Goal: Information Seeking & Learning: Learn about a topic

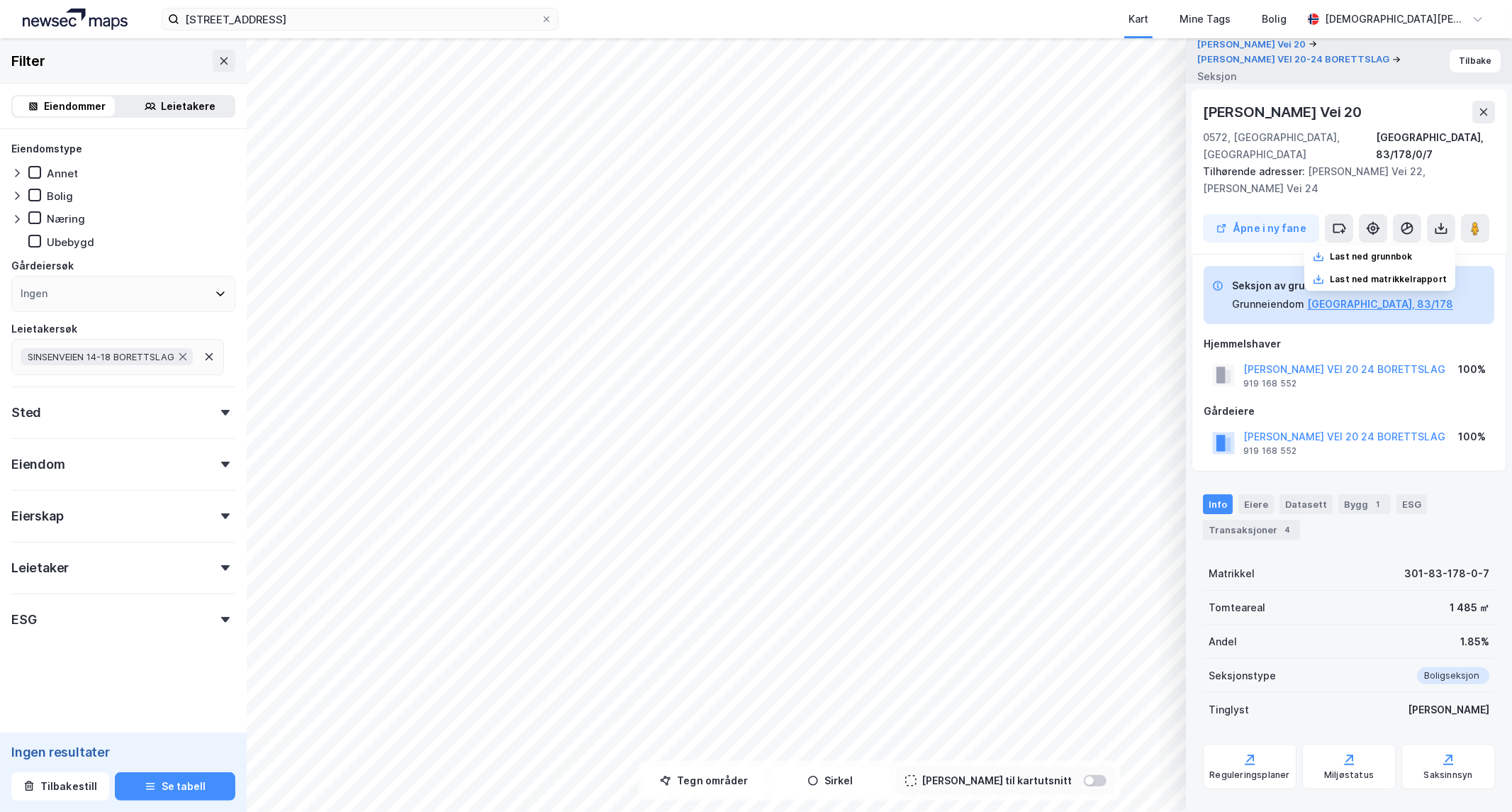
scroll to position [5, 0]
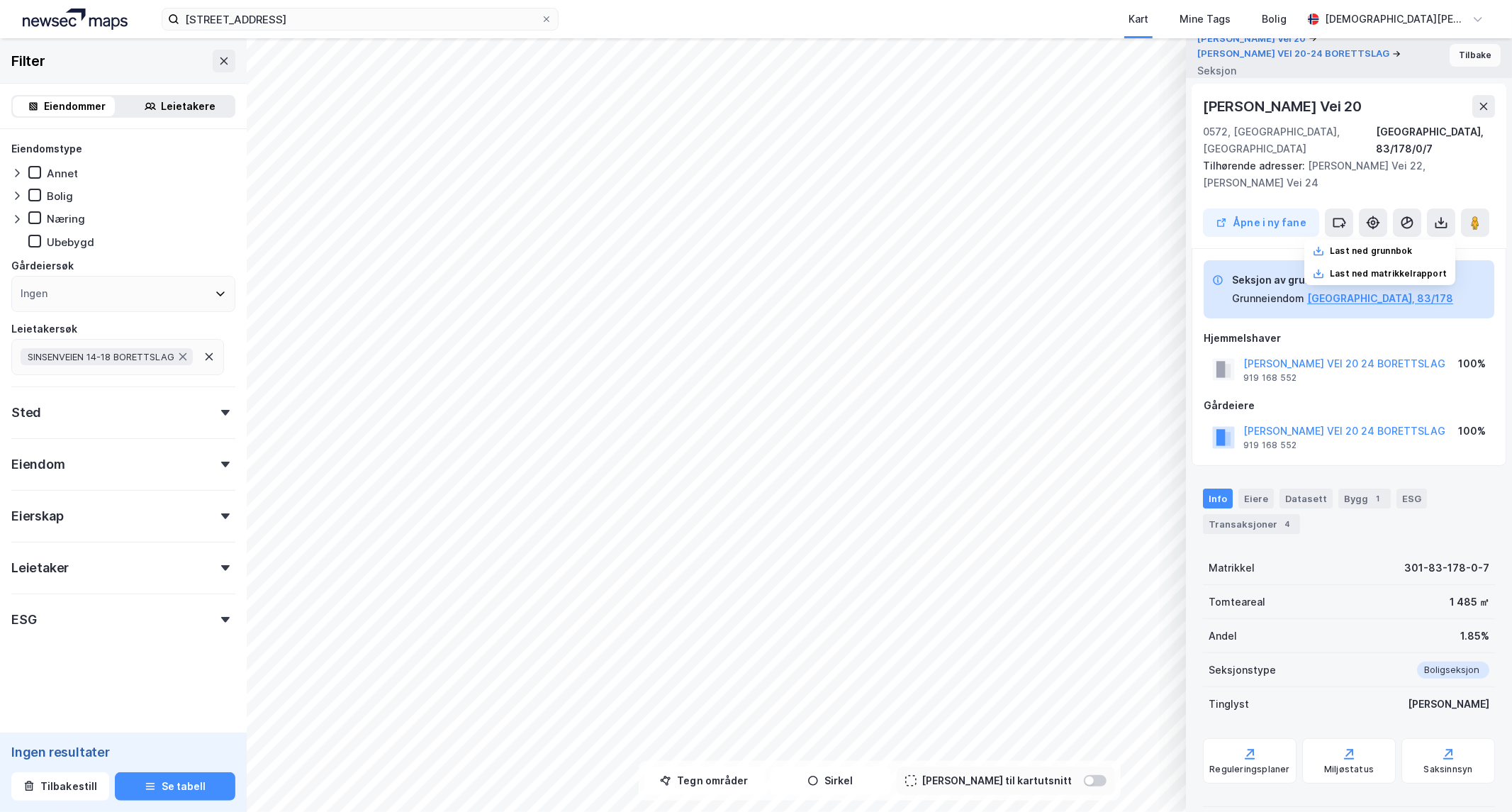
click at [1484, 59] on button "Tilbake" at bounding box center [1475, 55] width 51 height 22
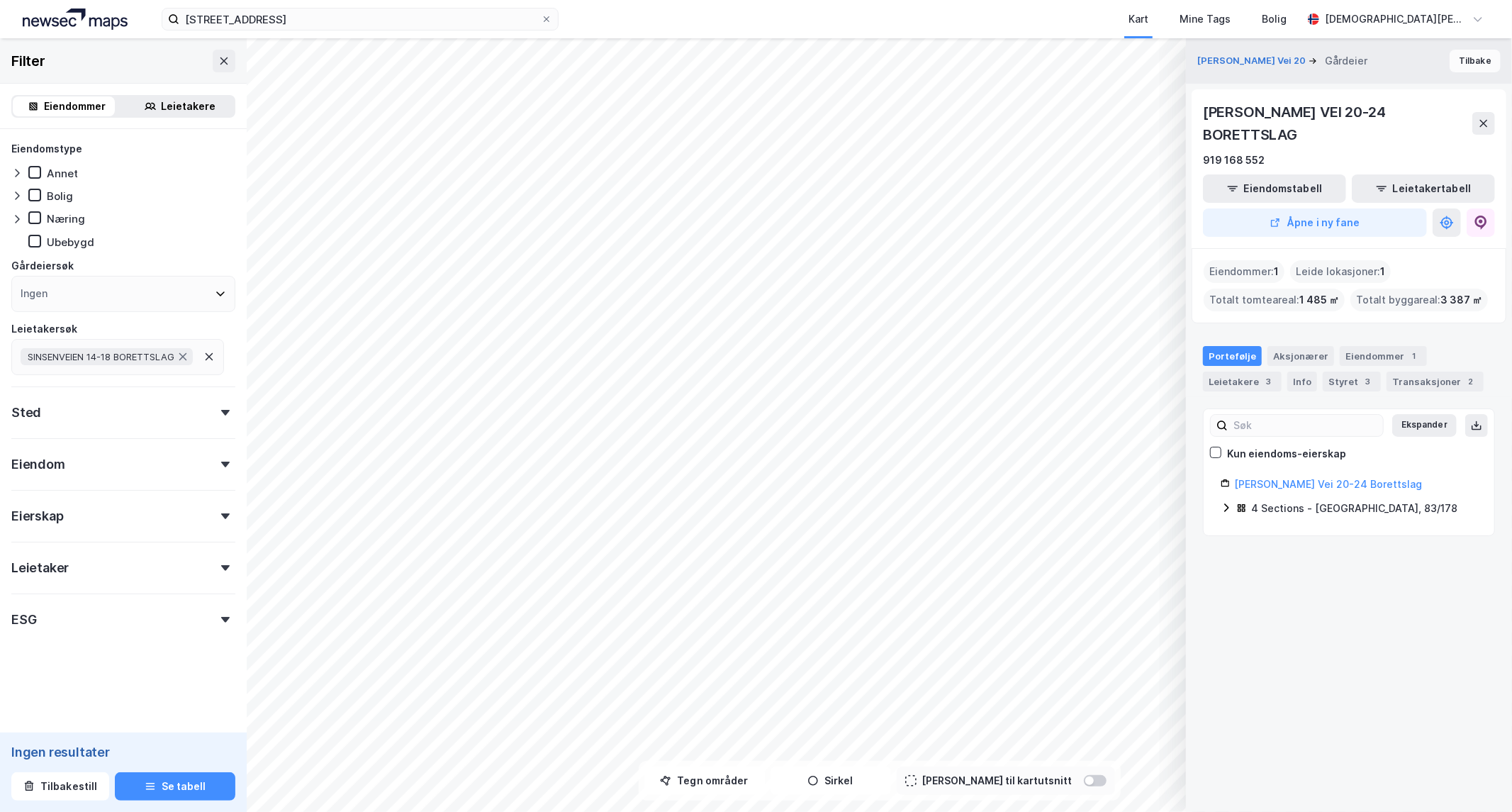
click at [1476, 60] on button "Tilbake" at bounding box center [1475, 60] width 51 height 22
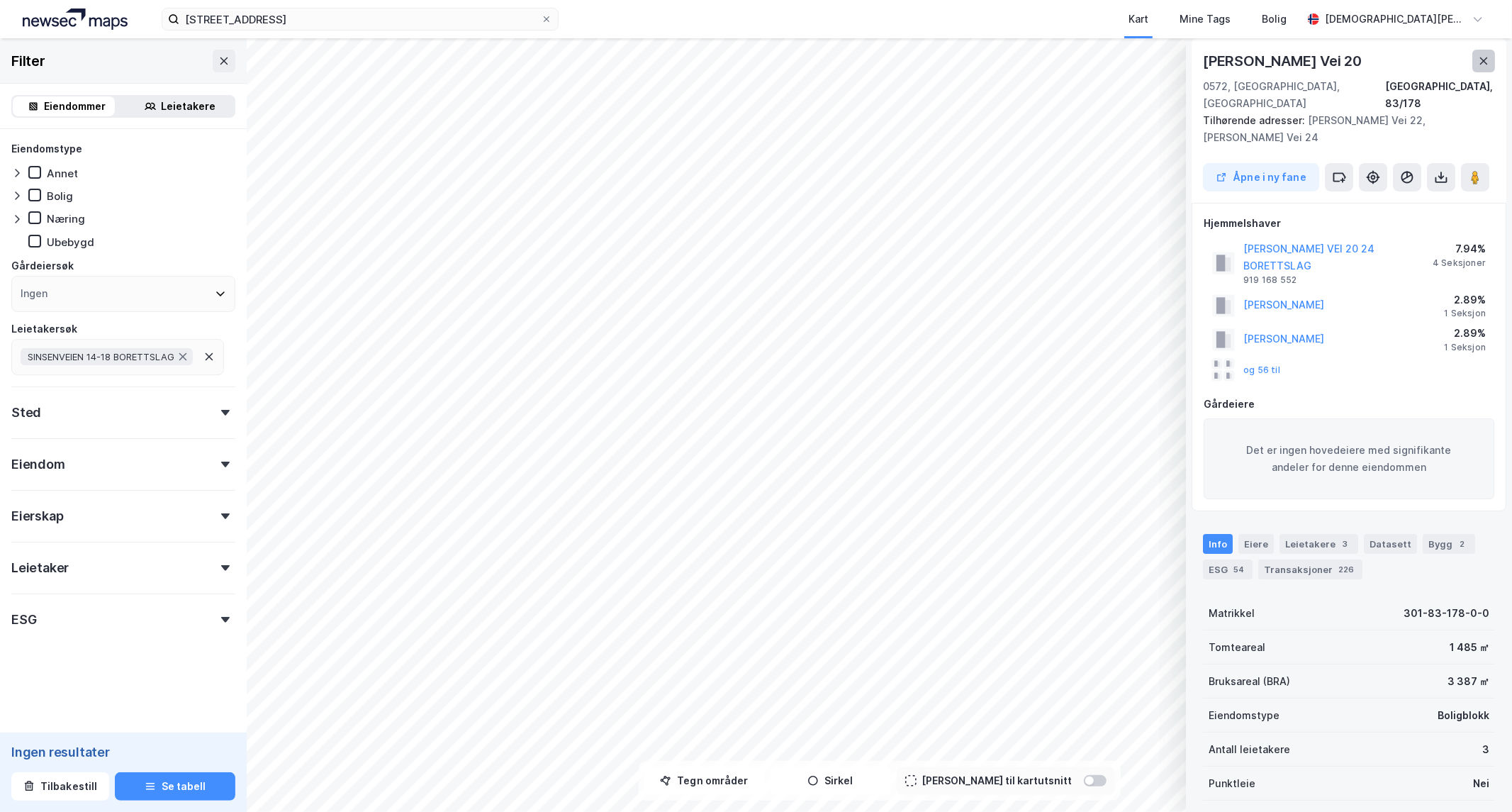
click at [1493, 61] on button at bounding box center [1483, 60] width 22 height 22
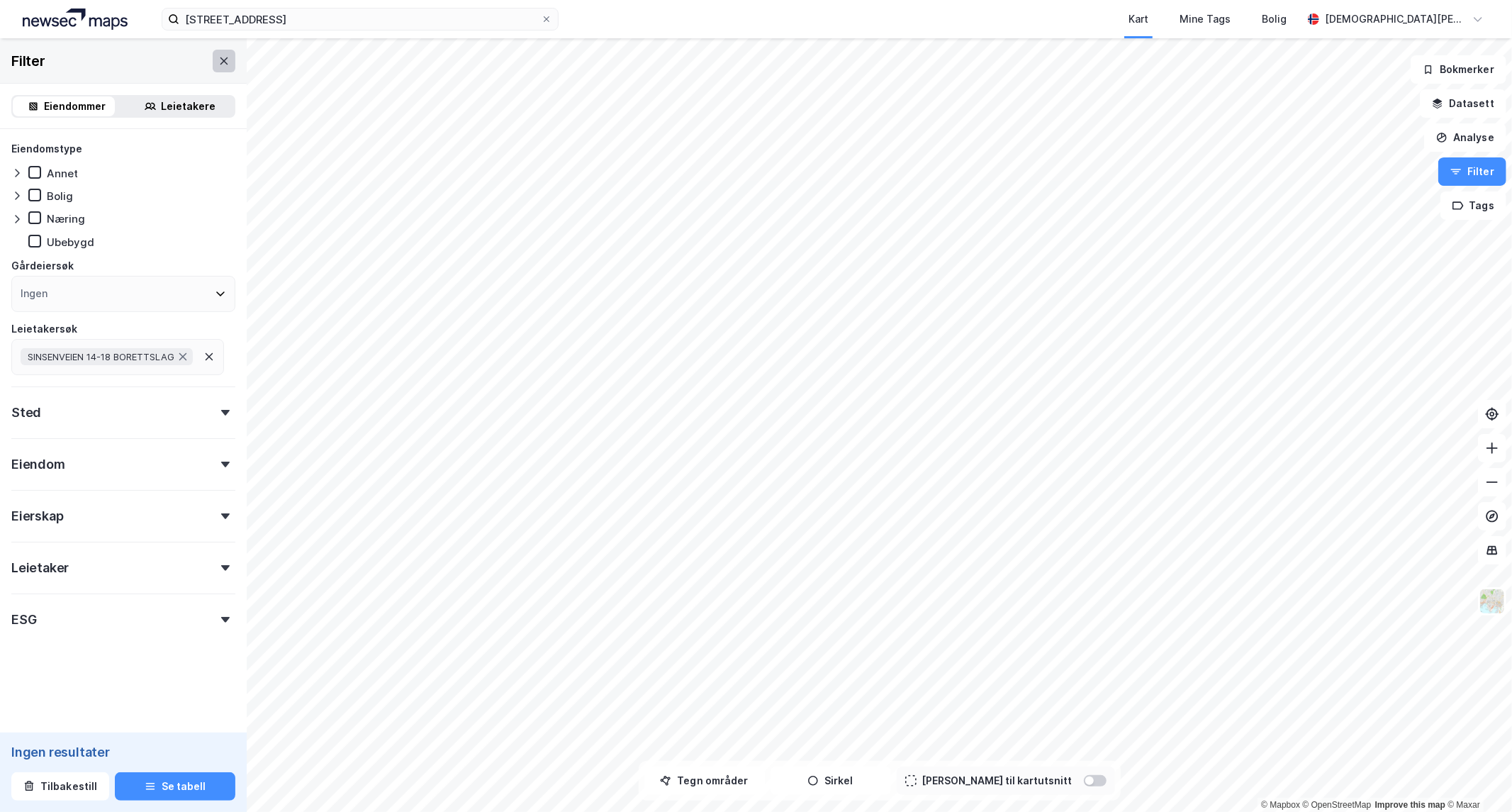
click at [221, 59] on icon at bounding box center [224, 60] width 8 height 7
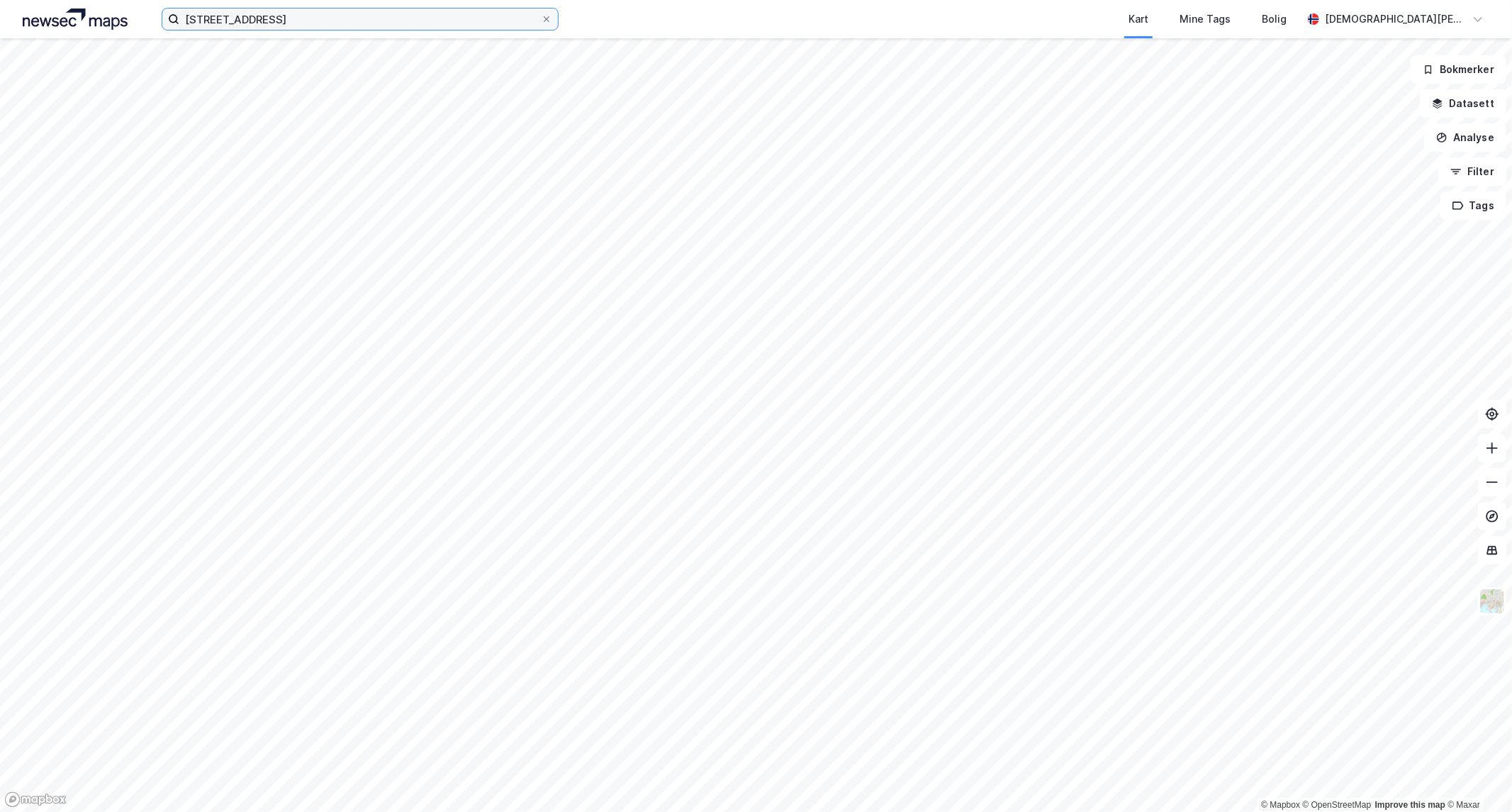
click at [294, 22] on input "[STREET_ADDRESS]" at bounding box center [360, 19] width 362 height 22
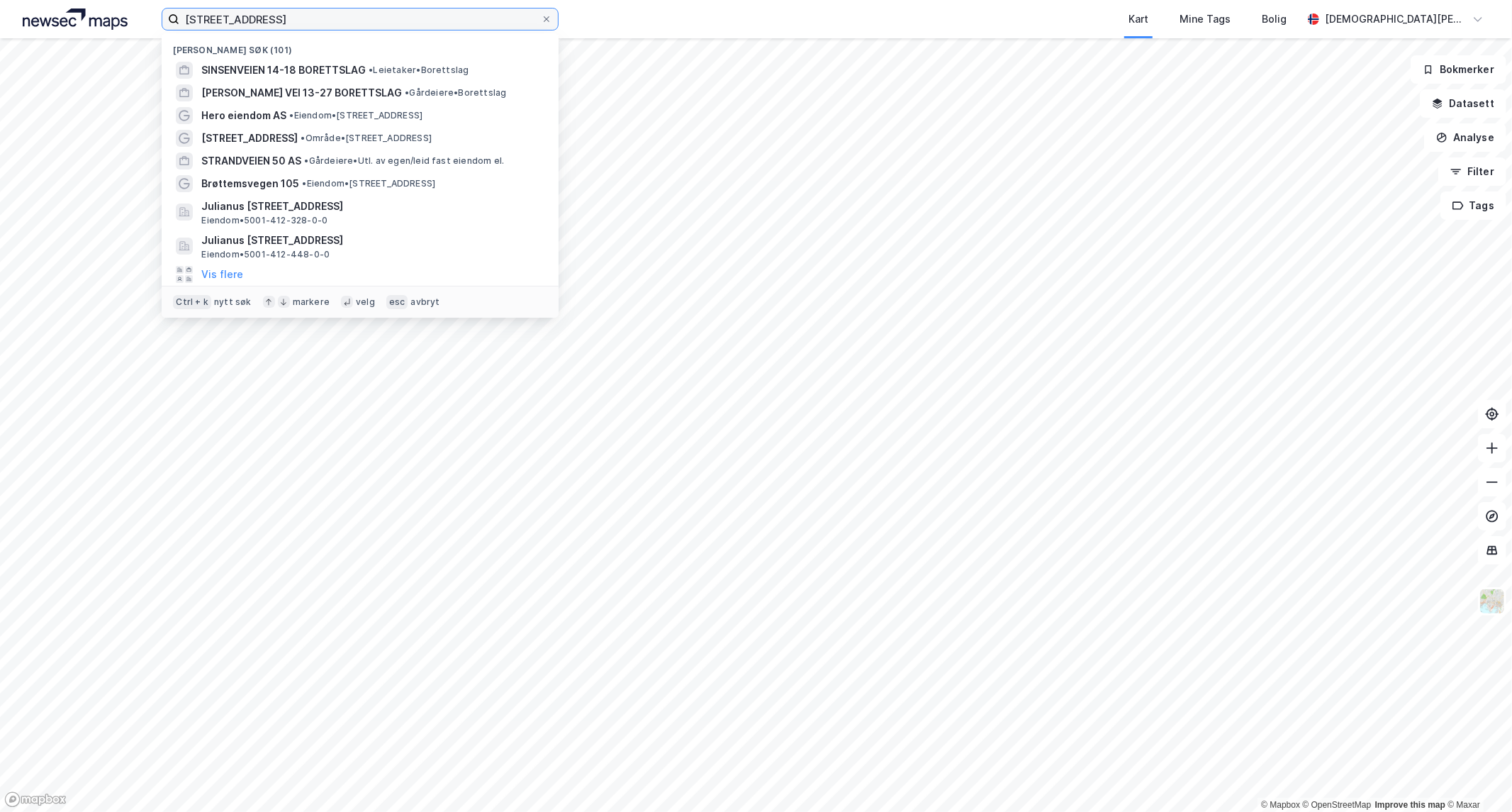
click at [294, 22] on input "[STREET_ADDRESS]" at bounding box center [360, 19] width 362 height 22
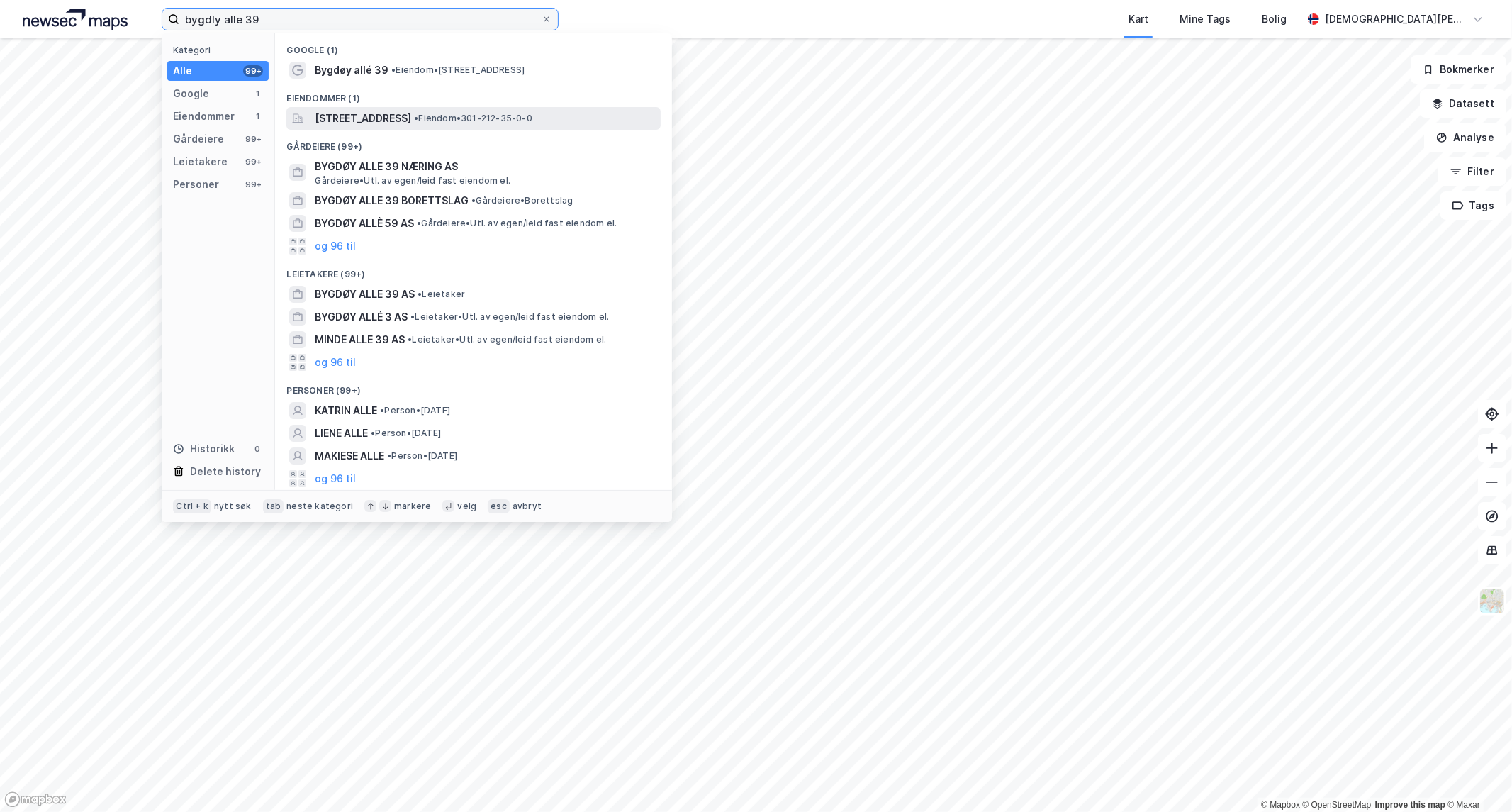
type input "bygdly alle 39"
click at [411, 117] on span "[STREET_ADDRESS]" at bounding box center [363, 118] width 96 height 17
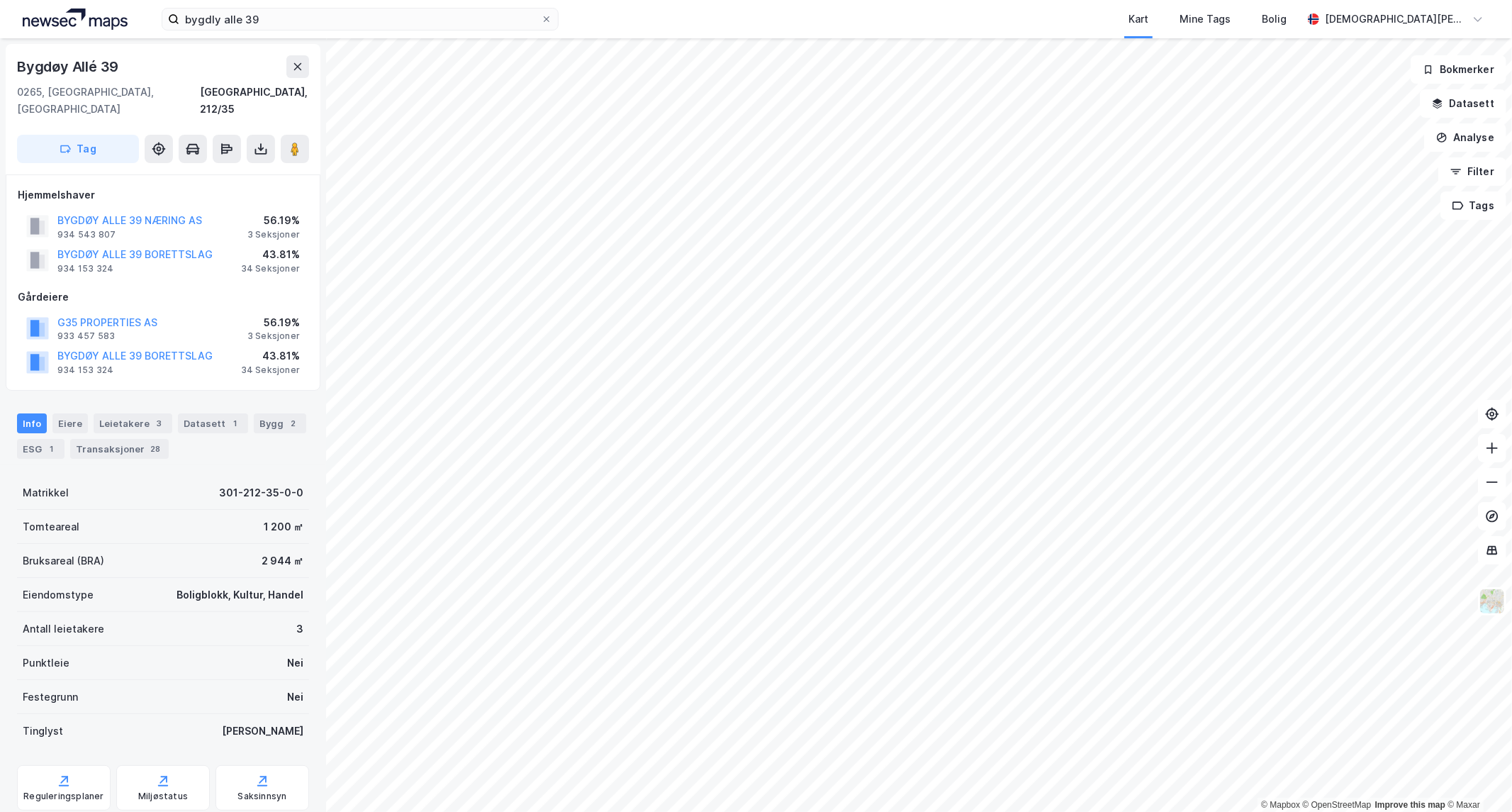
scroll to position [5, 0]
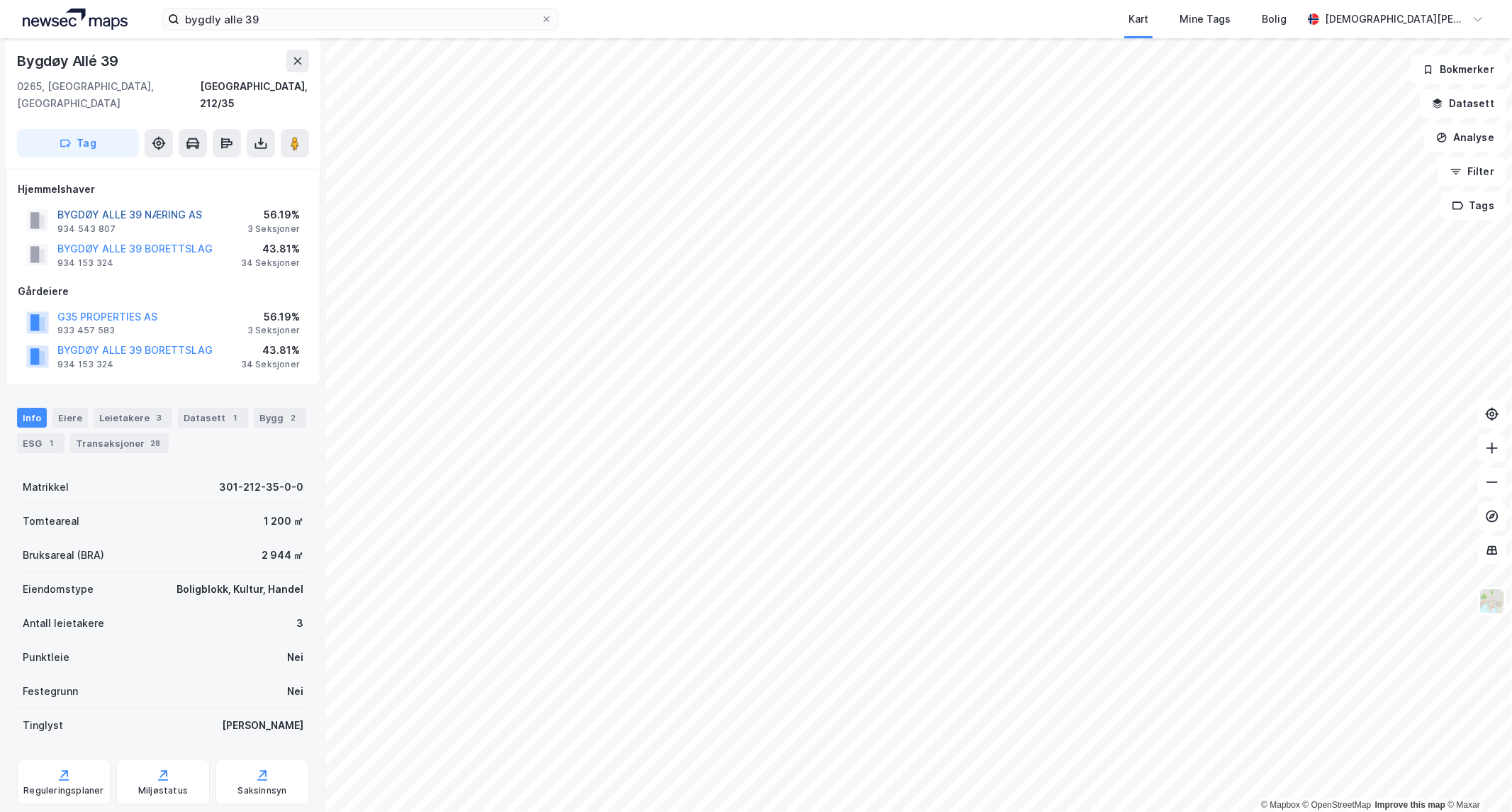
click at [0, 0] on button "BYGDØY ALLE 39 NÆRING AS" at bounding box center [0, 0] width 0 height 0
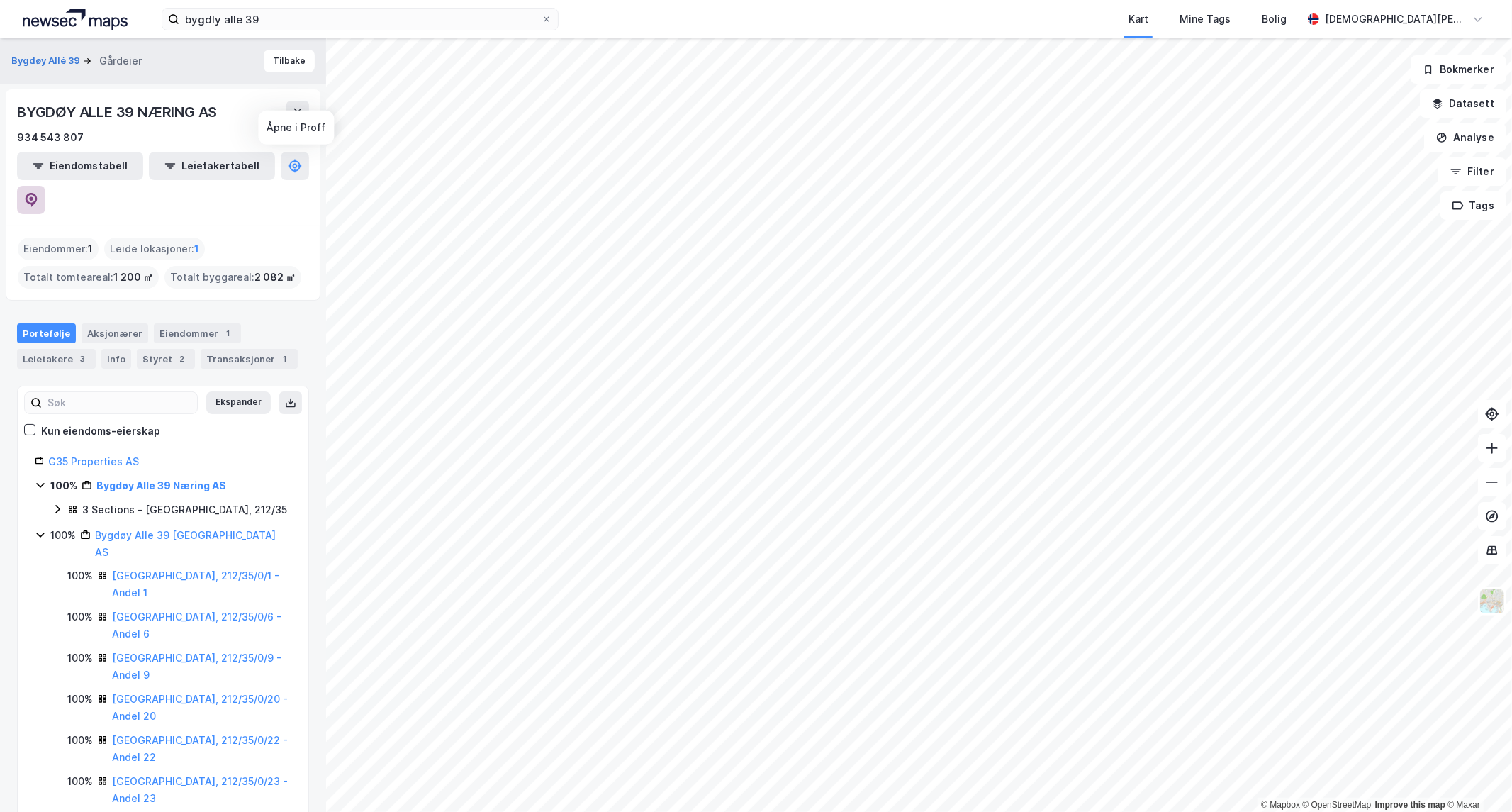
click at [46, 186] on button at bounding box center [31, 200] width 29 height 29
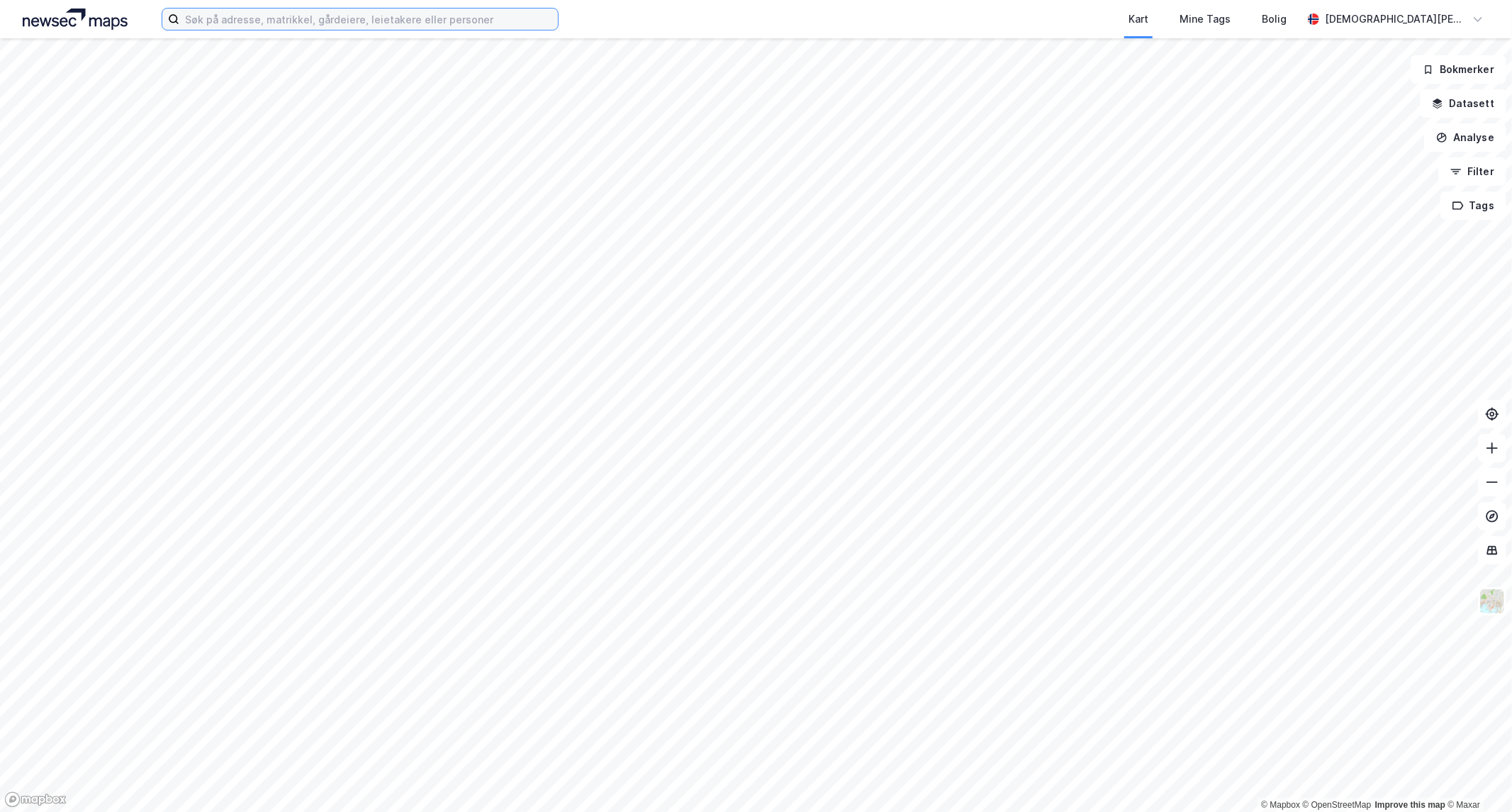
click at [370, 15] on input at bounding box center [369, 19] width 379 height 22
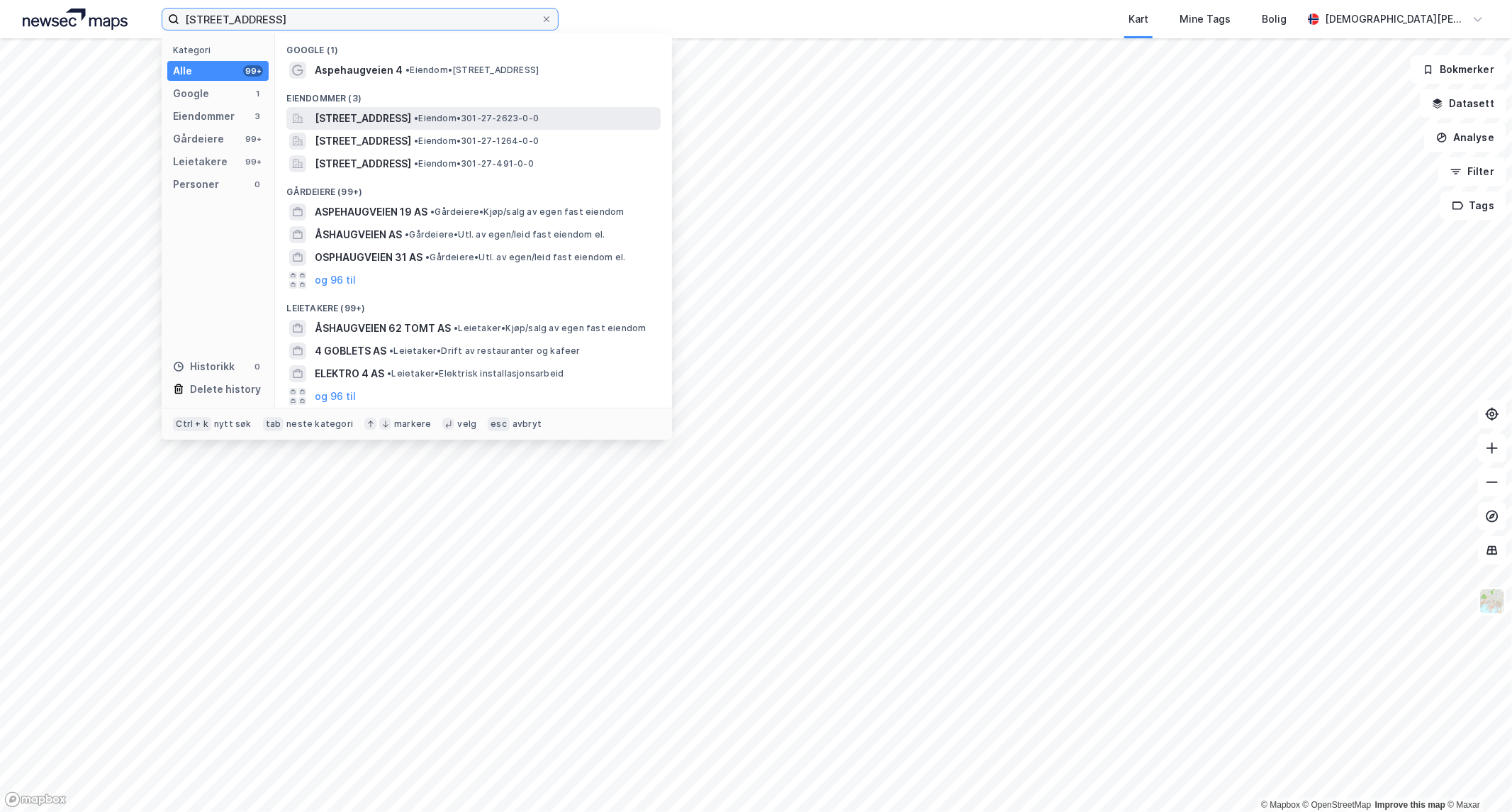
type input "aspehaugveien 4"
click at [411, 121] on span "Aspehaugveien 4A, 0376, OSLO, OSLO" at bounding box center [363, 118] width 96 height 17
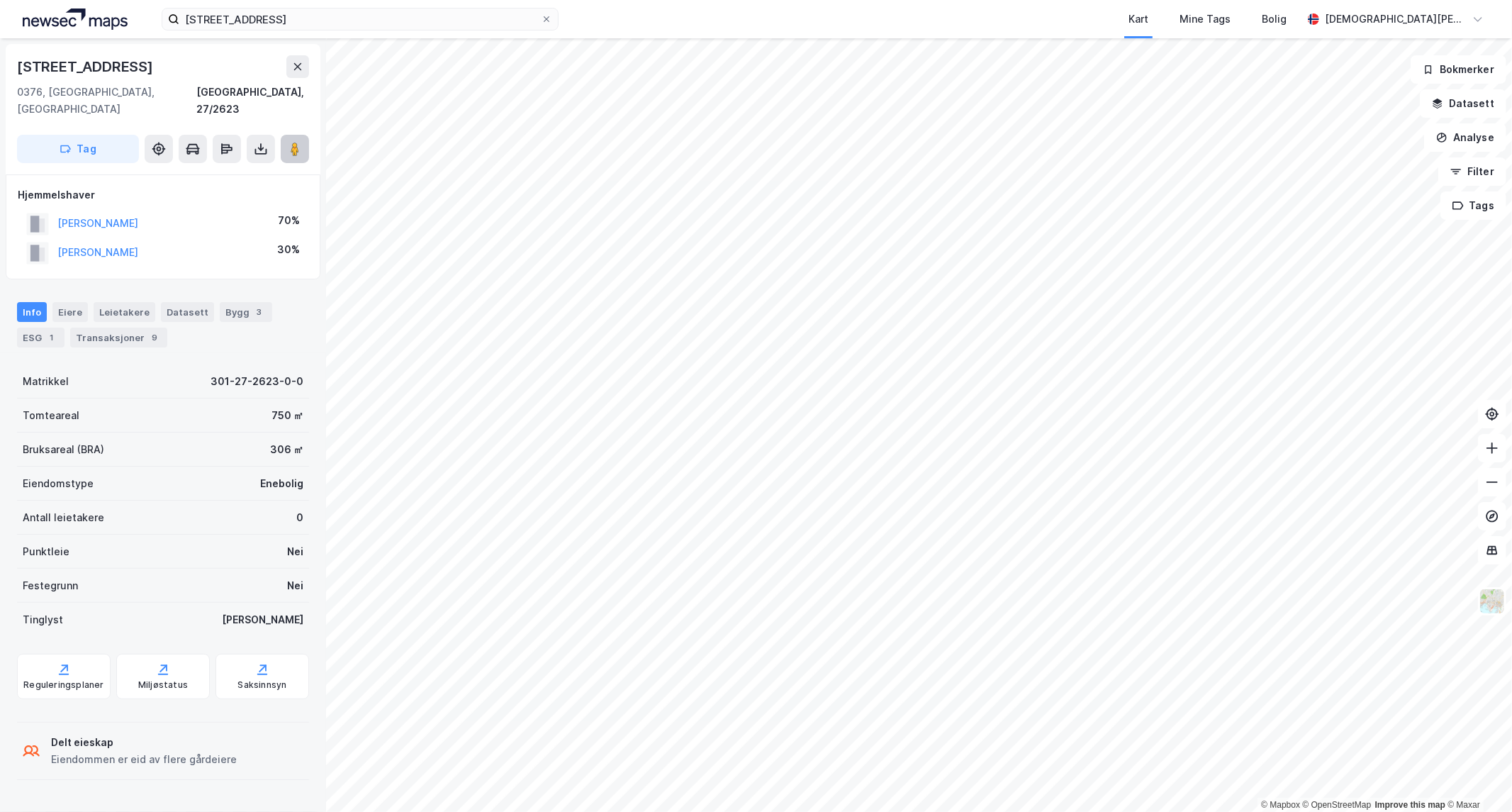
click at [296, 142] on image at bounding box center [294, 149] width 8 height 14
click at [919, 811] on html "aspehaugveien 4 Kart Mine Tags Bolig Christian Westad © Mapbox © OpenStreetMap …" at bounding box center [756, 406] width 1512 height 812
click at [855, 811] on html "aspehaugveien 4 Kart Mine Tags Bolig Christian Westad © Mapbox © OpenStreetMap …" at bounding box center [756, 406] width 1512 height 812
click at [947, 811] on html "aspehaugveien 4 Kart Mine Tags Bolig Christian Westad © Mapbox © OpenStreetMap …" at bounding box center [756, 406] width 1512 height 812
click at [962, 811] on html "aspehaugveien 4 Kart Mine Tags Bolig Christian Westad © Mapbox © OpenStreetMap …" at bounding box center [756, 406] width 1512 height 812
